Goal: Information Seeking & Learning: Learn about a topic

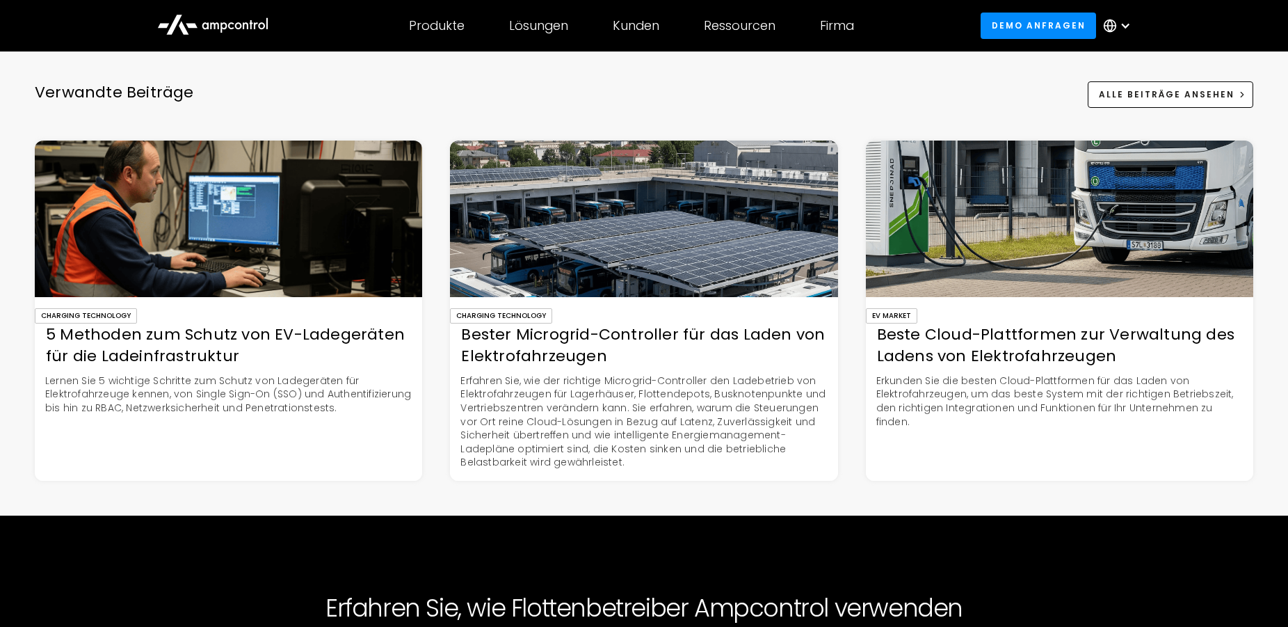
scroll to position [4256, 0]
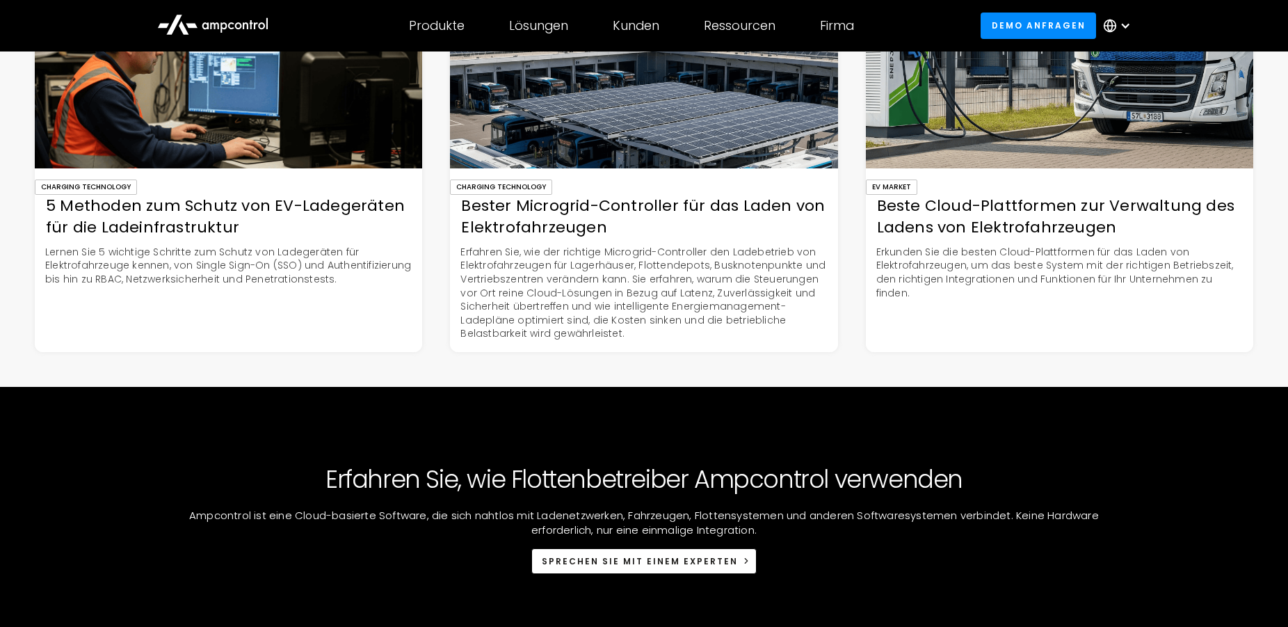
click at [163, 239] on div "5 Methoden zum Schutz von EV-Ladegeräten für die Ladeinfrastruktur" at bounding box center [228, 216] width 387 height 43
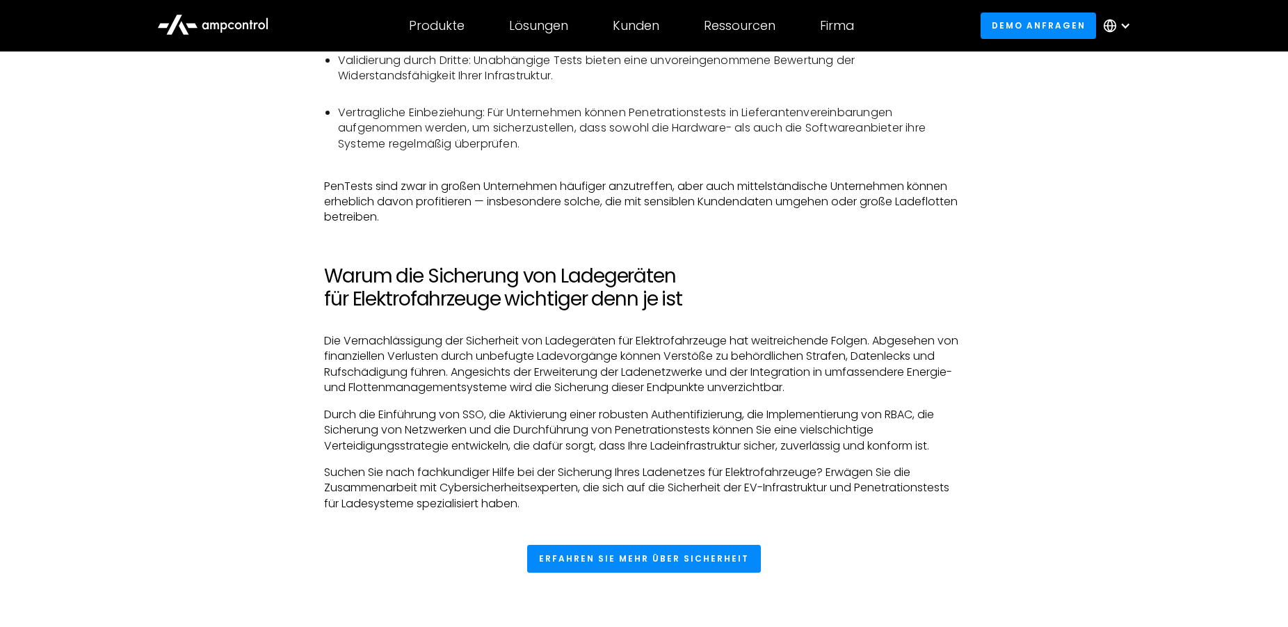
scroll to position [3192, 0]
